Goal: Task Accomplishment & Management: Use online tool/utility

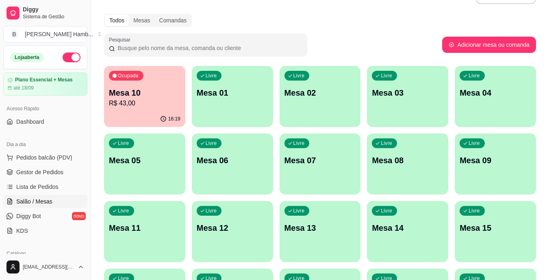
scroll to position [26, 0]
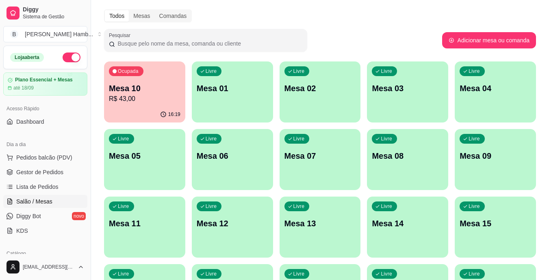
click at [143, 73] on div "Ocupada Mesa 10 R$ 43,00" at bounding box center [144, 83] width 81 height 45
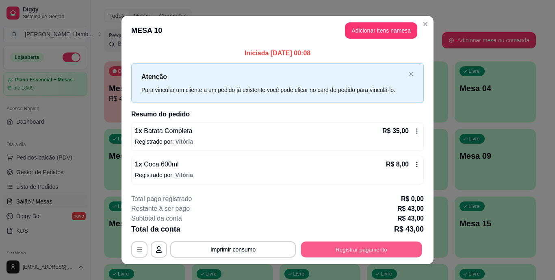
click at [316, 254] on button "Registrar pagamento" at bounding box center [361, 249] width 121 height 16
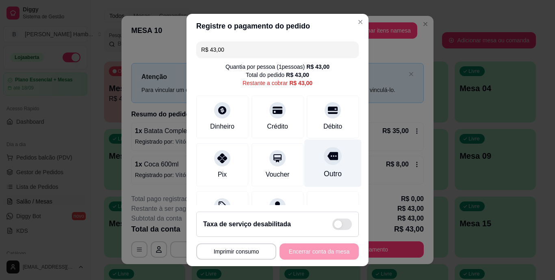
click at [324, 165] on div at bounding box center [333, 156] width 18 height 18
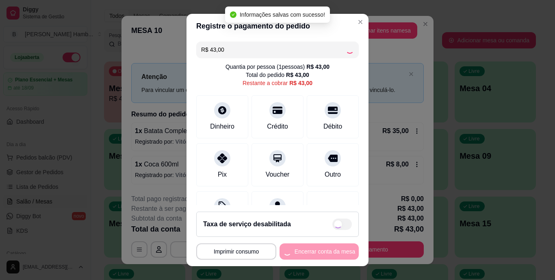
type input "R$ 0,00"
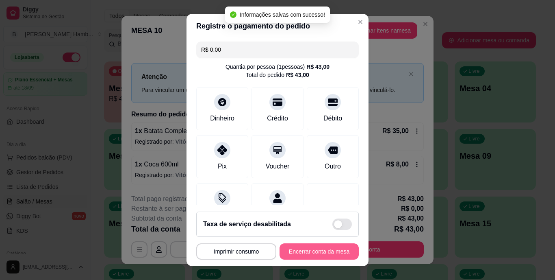
click at [312, 250] on button "Encerrar conta da mesa" at bounding box center [319, 251] width 79 height 16
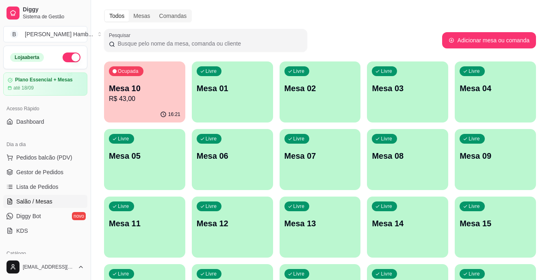
click at [57, 173] on span "Gestor de Pedidos" at bounding box center [39, 172] width 47 height 8
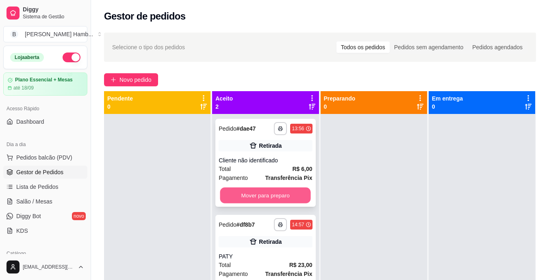
click at [255, 198] on button "Mover para preparo" at bounding box center [265, 195] width 91 height 16
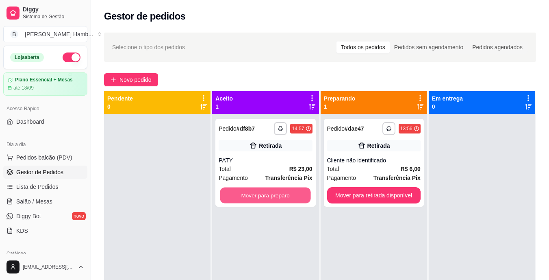
click at [255, 198] on button "Mover para preparo" at bounding box center [265, 195] width 91 height 16
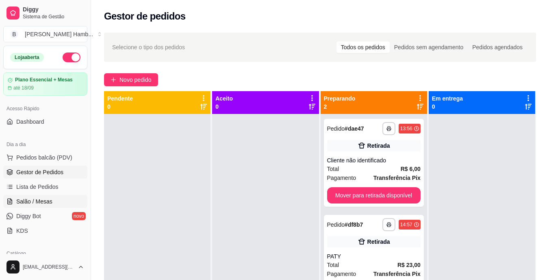
click at [45, 198] on span "Salão / Mesas" at bounding box center [34, 201] width 36 height 8
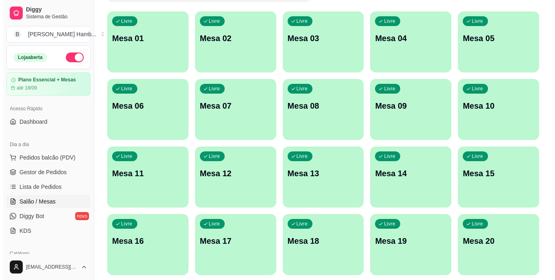
scroll to position [78, 0]
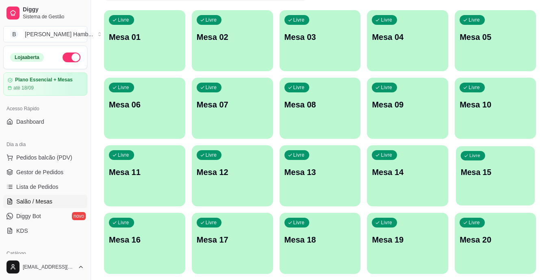
click at [473, 174] on p "Mesa 15" at bounding box center [496, 172] width 70 height 11
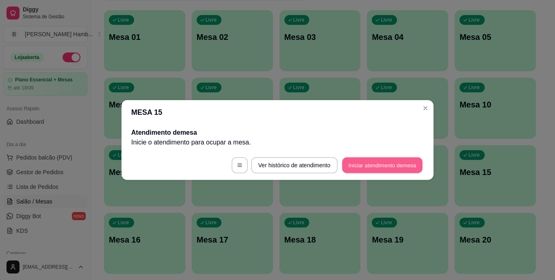
click at [376, 162] on button "Iniciar atendimento de mesa" at bounding box center [382, 165] width 81 height 16
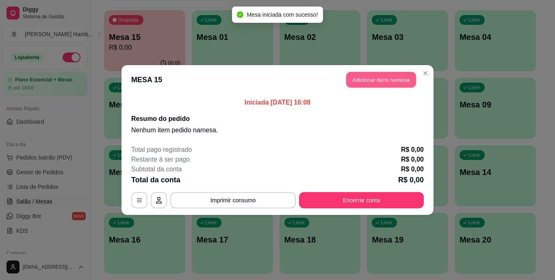
click at [377, 81] on button "Adicionar itens na mesa" at bounding box center [381, 80] width 70 height 16
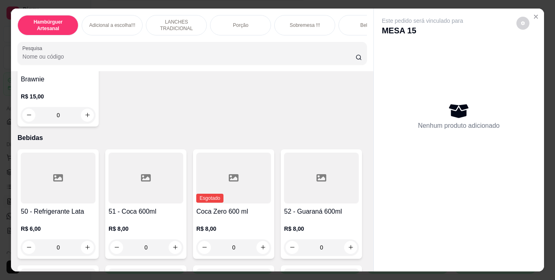
scroll to position [1829, 0]
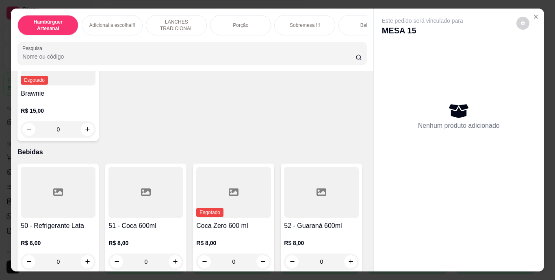
type input "2"
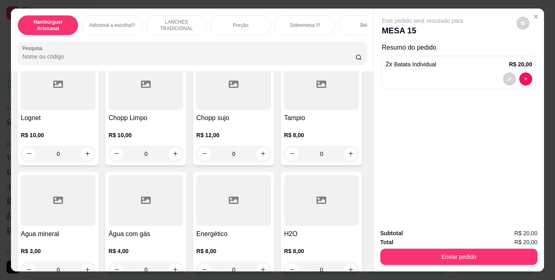
scroll to position [2287, 0]
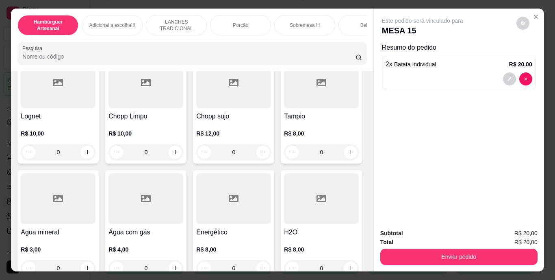
type input "1"
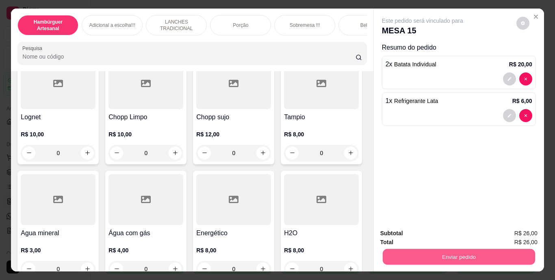
click at [383, 253] on button "Enviar pedido" at bounding box center [459, 257] width 152 height 16
click at [406, 229] on button "Não registrar e enviar pedido" at bounding box center [432, 233] width 82 height 15
